Goal: Information Seeking & Learning: Learn about a topic

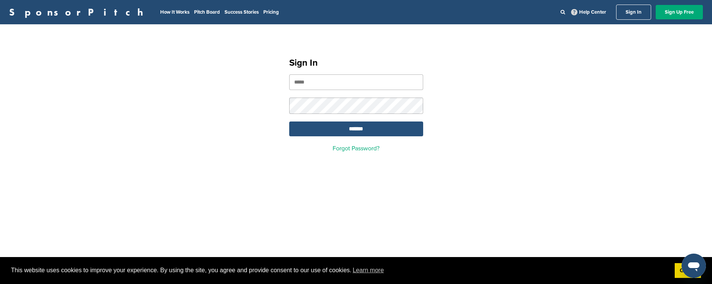
type input "**********"
click at [326, 129] on input "*******" at bounding box center [356, 129] width 134 height 15
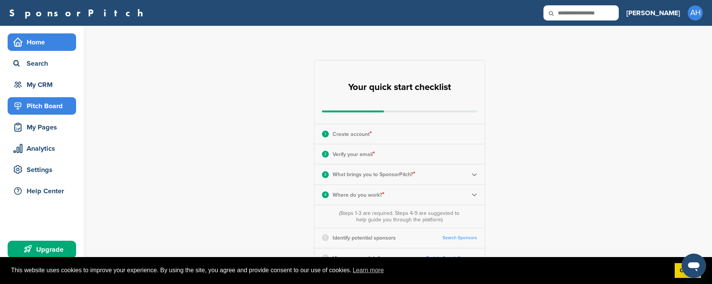
click at [37, 102] on div "Pitch Board" at bounding box center [43, 106] width 65 height 14
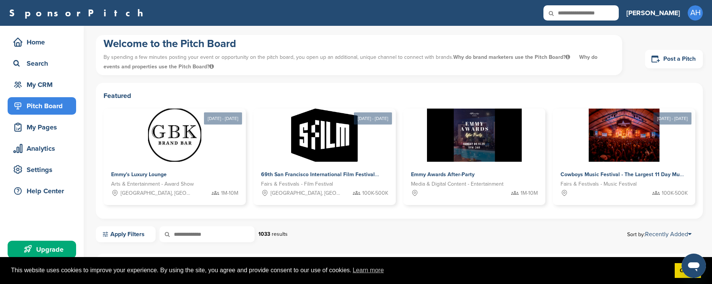
click at [595, 4] on div "SponsorPitch Home Search My CRM Pitch Board My Pages Analytics Settings Help Ce…" at bounding box center [356, 13] width 712 height 26
click at [569, 8] on icon at bounding box center [556, 13] width 26 height 16
click at [569, 16] on icon at bounding box center [556, 13] width 26 height 16
click at [606, 10] on input "text" at bounding box center [580, 12] width 75 height 15
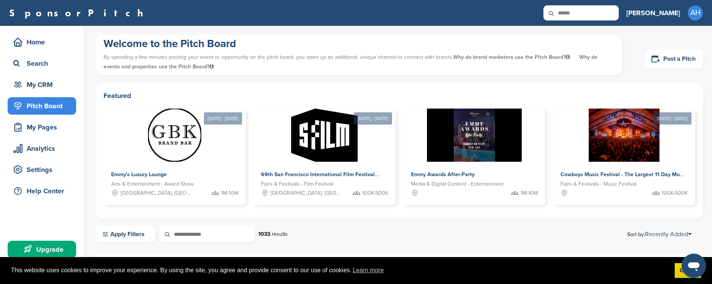
type input "******"
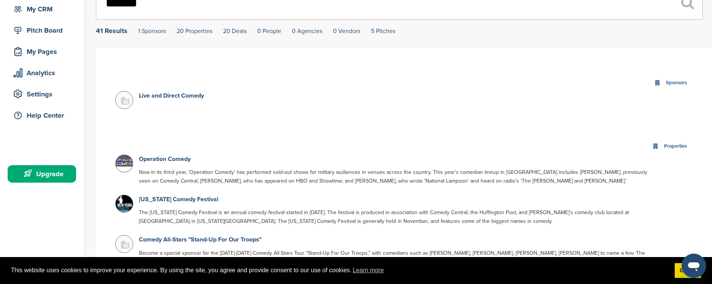
scroll to position [67, 0]
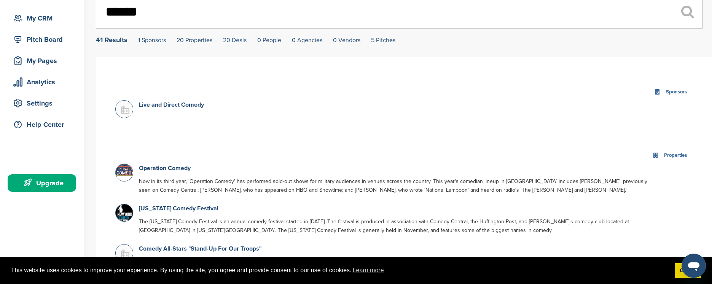
click at [240, 41] on link "20 Deals" at bounding box center [235, 41] width 24 height 8
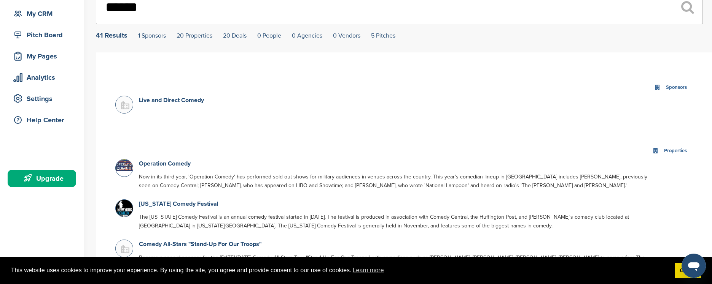
scroll to position [75, 0]
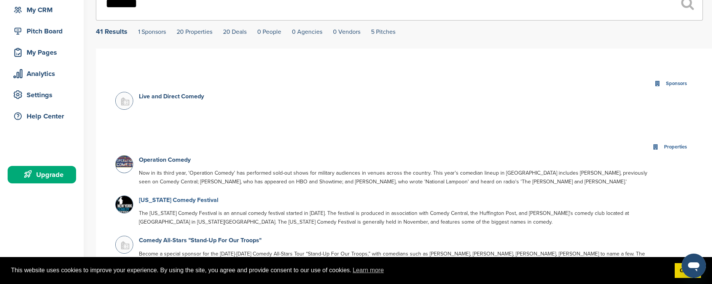
click at [177, 204] on link "New York Comedy Festival" at bounding box center [178, 201] width 79 height 8
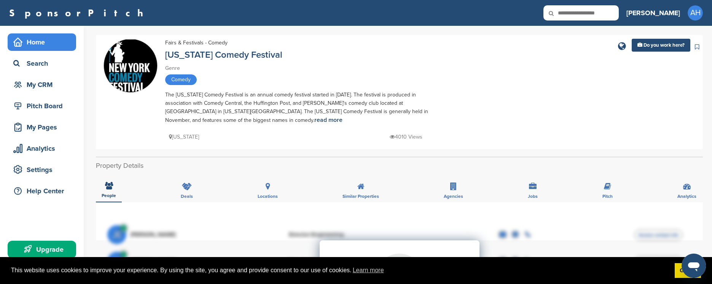
click at [40, 44] on div "Home" at bounding box center [43, 42] width 65 height 14
click at [41, 36] on div "Home" at bounding box center [43, 42] width 65 height 14
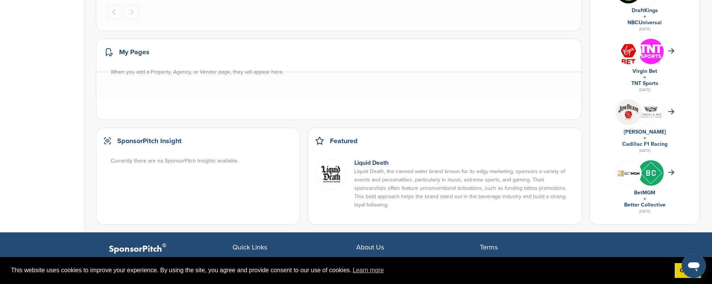
scroll to position [452, 0]
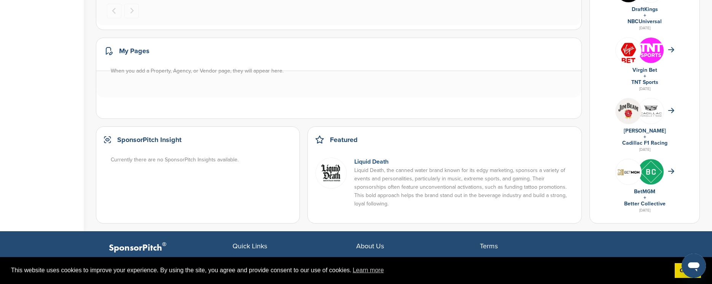
click at [377, 162] on link "Liquid Death" at bounding box center [371, 162] width 34 height 8
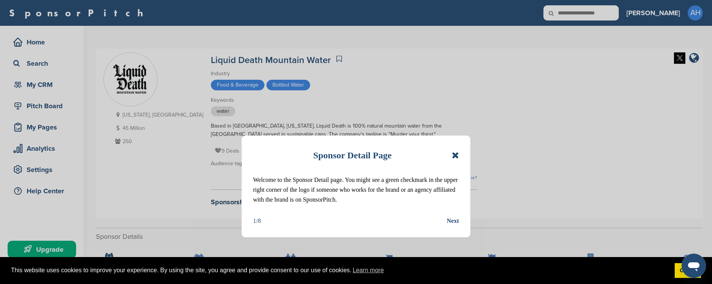
click at [457, 156] on icon at bounding box center [454, 155] width 7 height 9
